Goal: Task Accomplishment & Management: Use online tool/utility

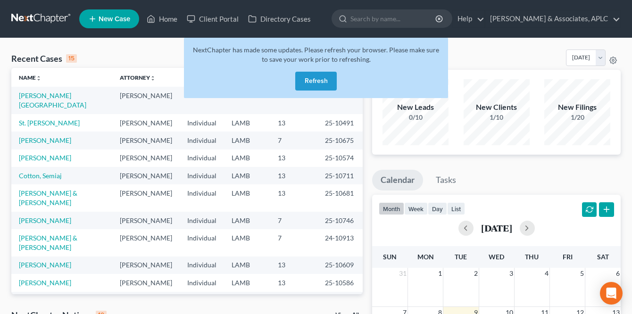
click at [30, 16] on link at bounding box center [41, 18] width 60 height 17
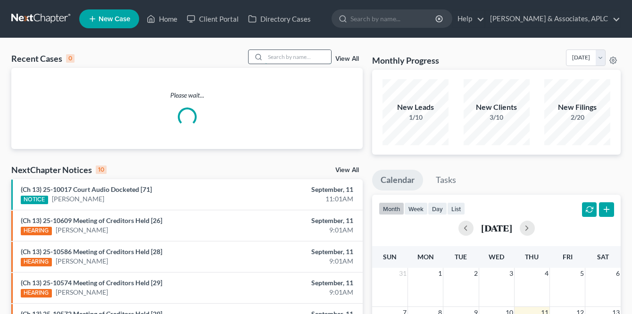
click at [272, 52] on input "search" at bounding box center [298, 57] width 66 height 14
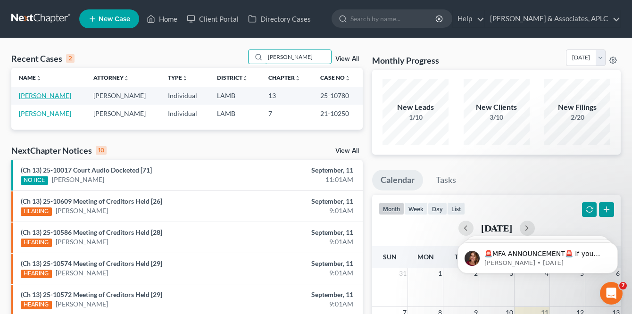
type input "graves"
click at [48, 92] on link "[PERSON_NAME]" at bounding box center [45, 95] width 52 height 8
select select "8"
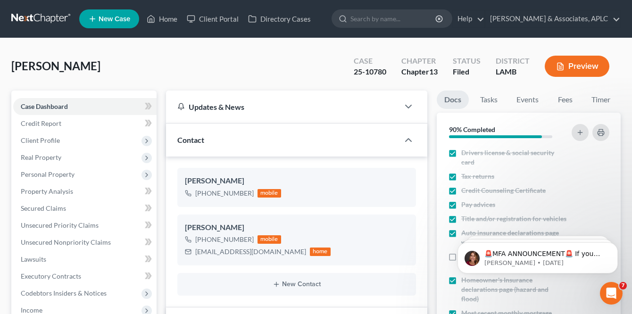
click at [30, 15] on link at bounding box center [41, 18] width 60 height 17
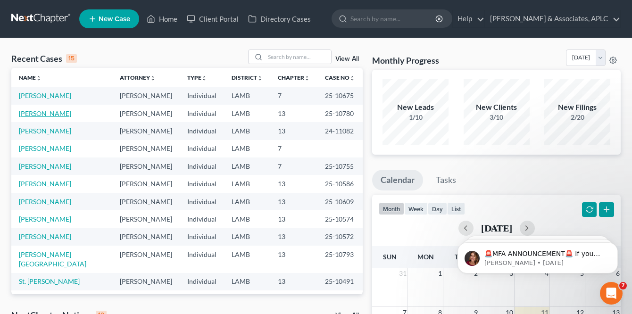
click at [30, 117] on link "[PERSON_NAME]" at bounding box center [45, 113] width 52 height 8
select select "8"
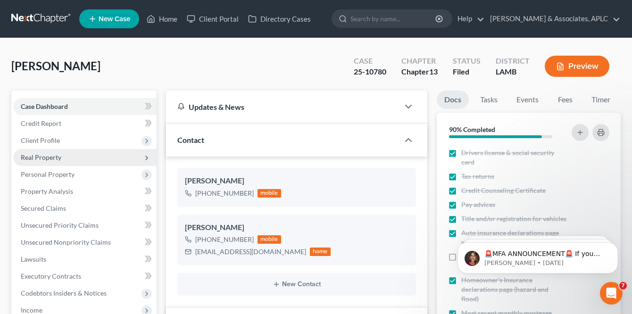
click at [40, 156] on span "Real Property" at bounding box center [41, 157] width 41 height 8
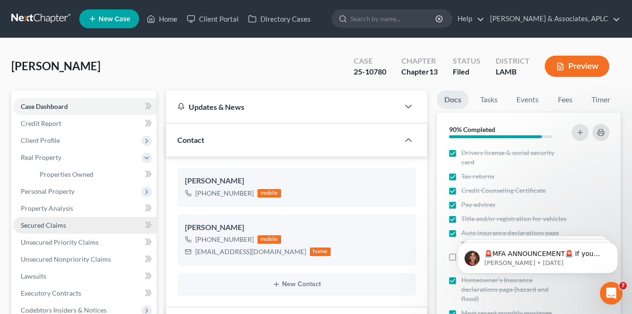
click at [57, 225] on span "Secured Claims" at bounding box center [43, 225] width 45 height 8
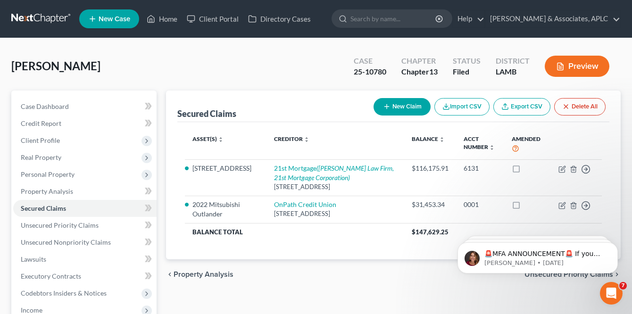
click at [20, 14] on link at bounding box center [41, 18] width 60 height 17
